Goal: Task Accomplishment & Management: Use online tool/utility

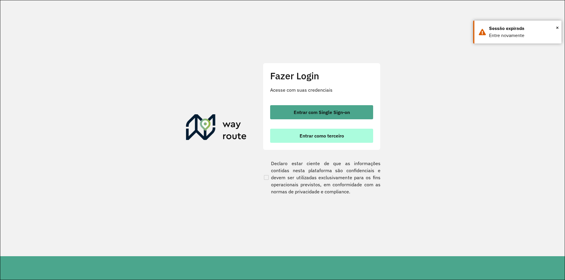
click at [335, 136] on span "Entrar como terceiro" at bounding box center [321, 136] width 44 height 5
click at [331, 137] on span "Entrar como terceiro" at bounding box center [321, 136] width 44 height 5
click at [323, 138] on span "Entrar como terceiro" at bounding box center [321, 136] width 44 height 5
